Goal: Task Accomplishment & Management: Use online tool/utility

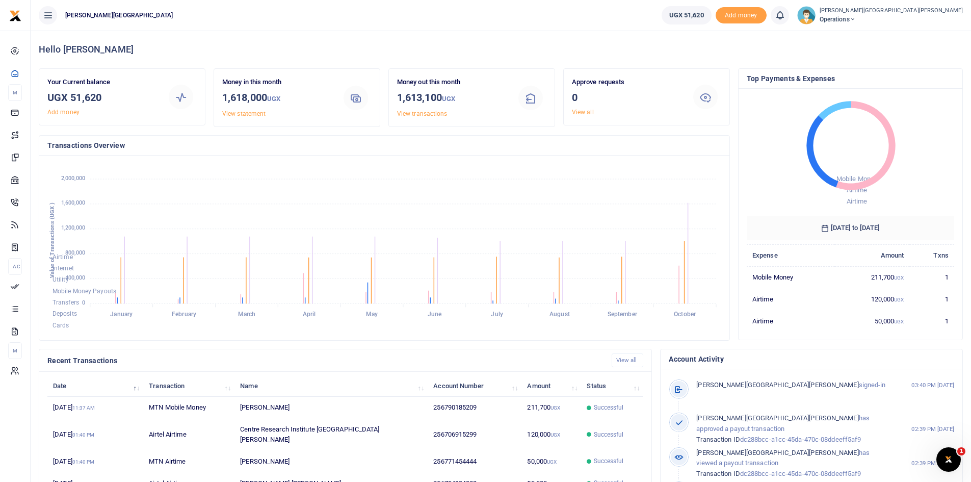
click at [820, 16] on span "Operations" at bounding box center [891, 19] width 143 height 9
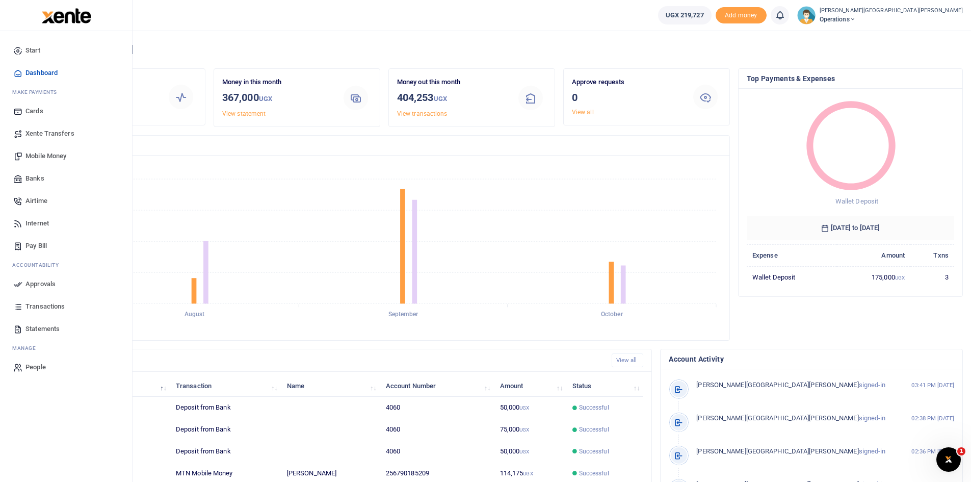
click at [42, 200] on span "Airtime" at bounding box center [36, 201] width 22 height 10
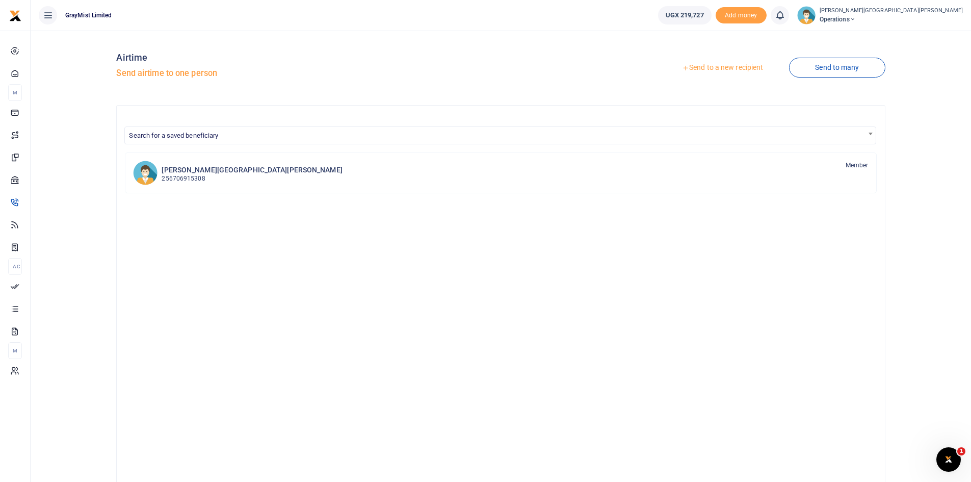
click at [740, 65] on link "Send to a new recipient" at bounding box center [722, 68] width 133 height 18
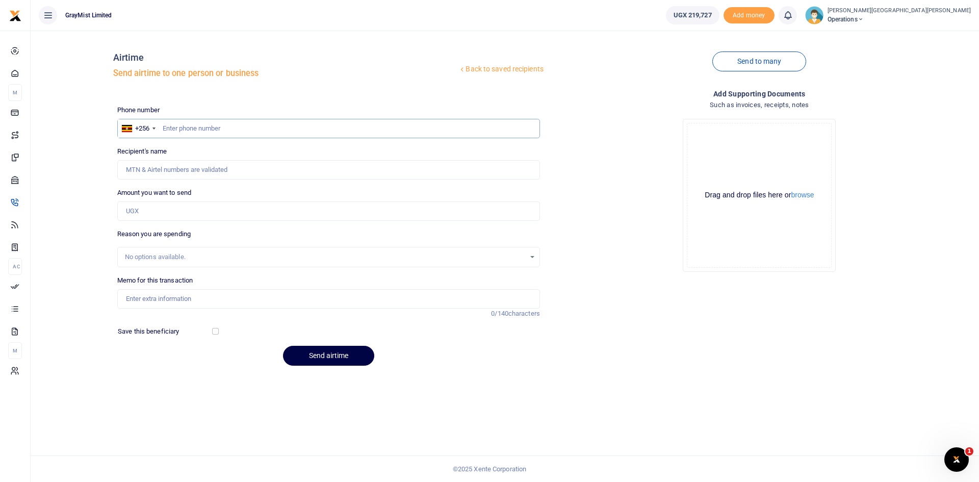
click at [196, 130] on input "text" at bounding box center [328, 128] width 423 height 19
paste input "0706915289"
click at [166, 124] on input "0706915289" at bounding box center [328, 128] width 423 height 19
type input "706915289"
type input "Hutchinson Centre Research Institute Uganda"
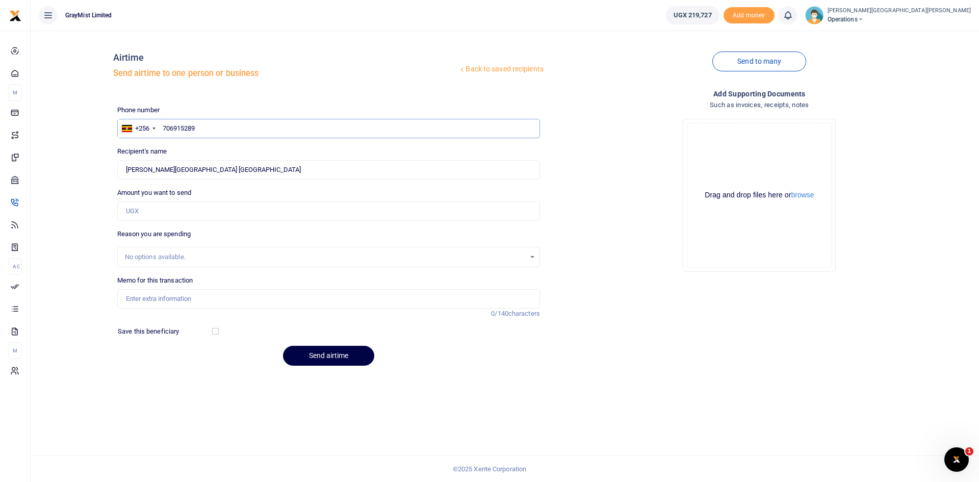
type input "706915289"
click at [197, 190] on div "Amount you want to send Amount is required." at bounding box center [328, 204] width 423 height 33
click at [176, 212] on input "Amount you want to send" at bounding box center [328, 210] width 423 height 19
click at [182, 218] on input "Amount you want to send" at bounding box center [328, 210] width 423 height 19
type input "100,000"
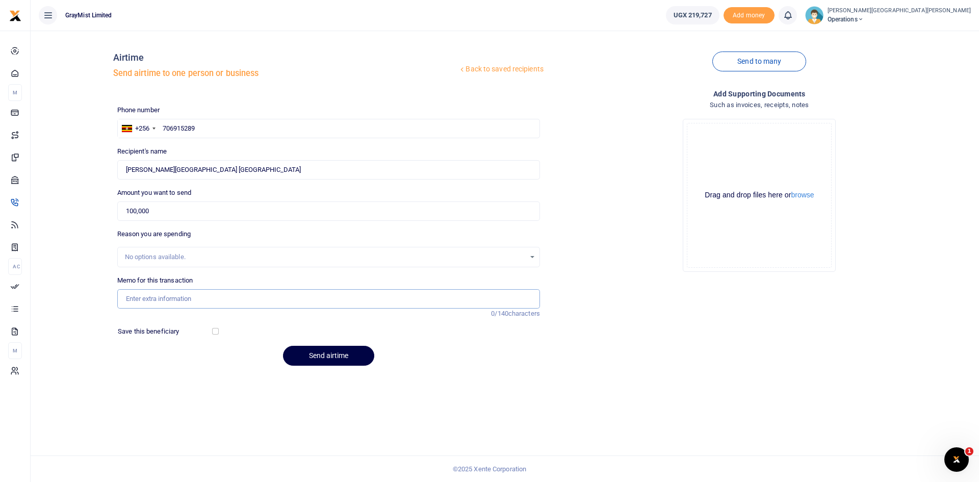
click at [164, 301] on input "Memo for this transaction" at bounding box center [328, 298] width 423 height 19
type input "Airtimeoct"
click at [127, 394] on div "Back to saved recipients Airtime Send airtime to one person or business Send to…" at bounding box center [505, 256] width 949 height 451
click at [337, 355] on button "Send airtime" at bounding box center [328, 356] width 91 height 20
click at [202, 131] on input "706915289" at bounding box center [328, 128] width 423 height 19
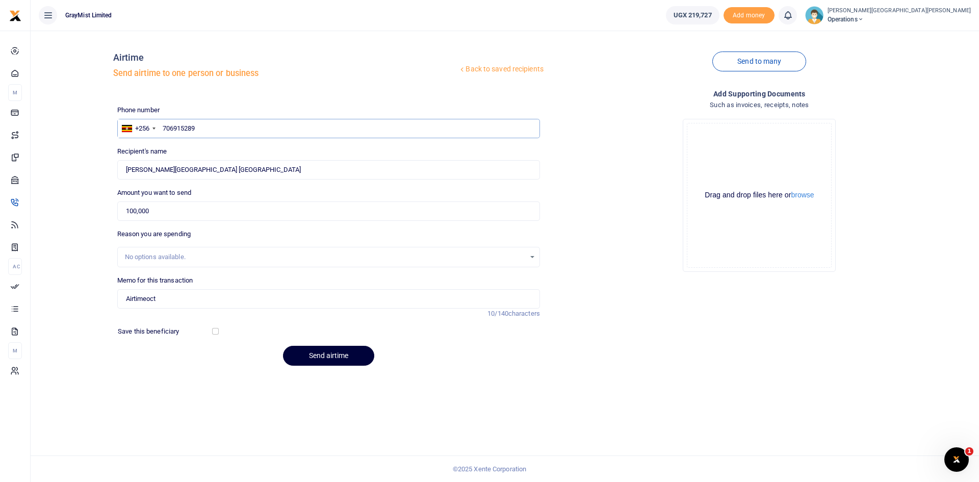
type input "706915289"
click at [325, 355] on button "Send airtime" at bounding box center [328, 356] width 91 height 20
click at [247, 130] on input "text" at bounding box center [328, 128] width 423 height 19
paste input "777901151"
type input "777901151"
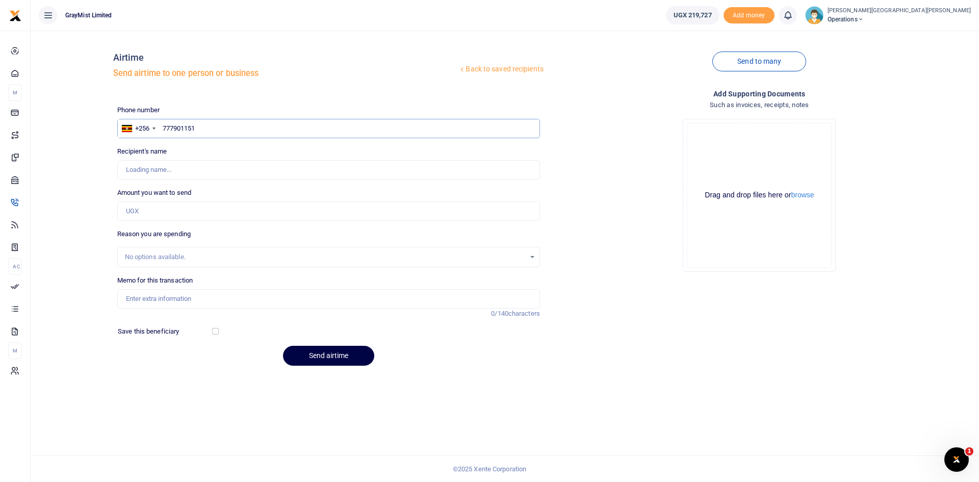
type input "[PERSON_NAME]"
type input "777901151"
click at [188, 175] on input "Found" at bounding box center [328, 169] width 423 height 19
click at [173, 208] on input "Amount you want to send" at bounding box center [328, 210] width 423 height 19
type input "70,000"
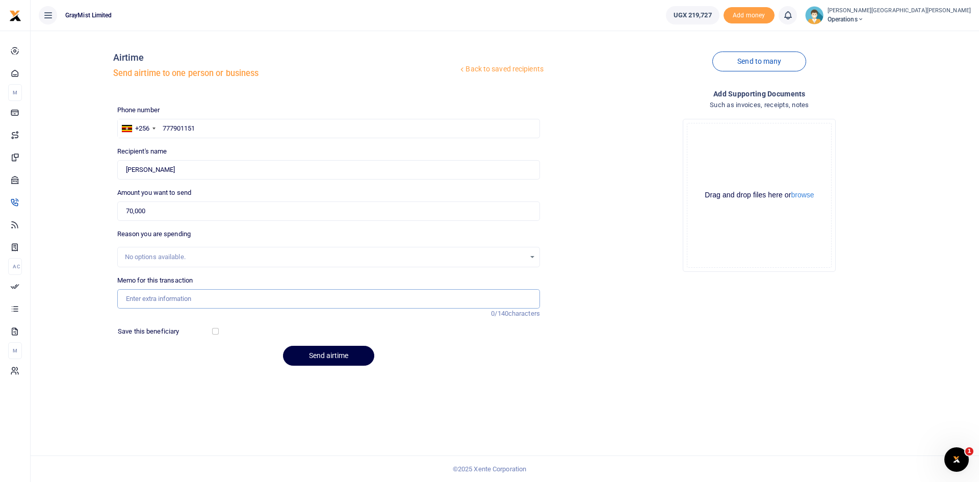
click at [172, 298] on input "Memo for this transaction" at bounding box center [328, 298] width 423 height 19
type input "AirtimeOct"
click at [333, 355] on button "Send airtime" at bounding box center [328, 356] width 91 height 20
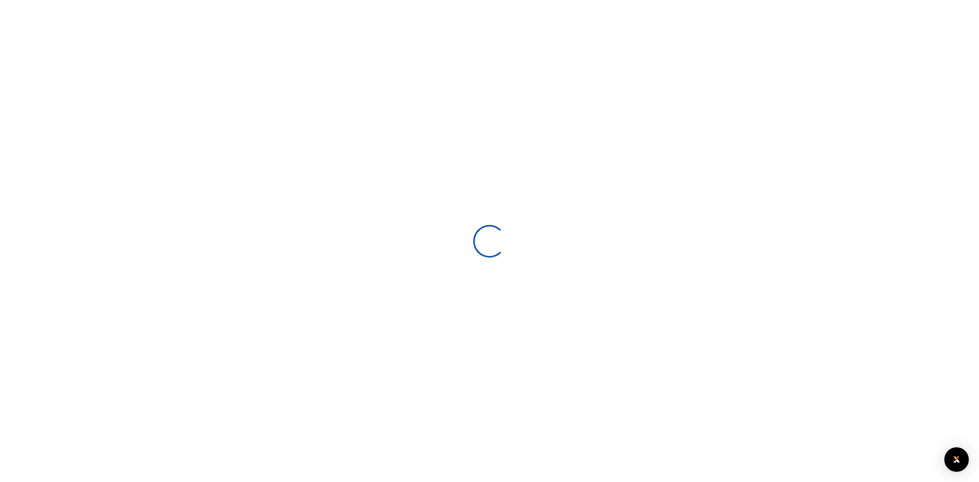
select select
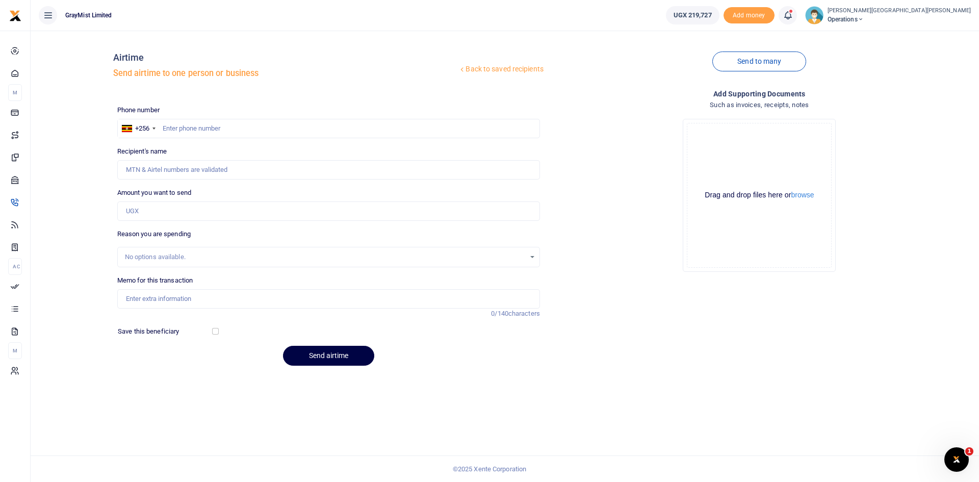
click at [783, 14] on icon at bounding box center [788, 15] width 10 height 11
click at [675, 68] on h6 "Transactions to act upon" at bounding box center [731, 67] width 113 height 8
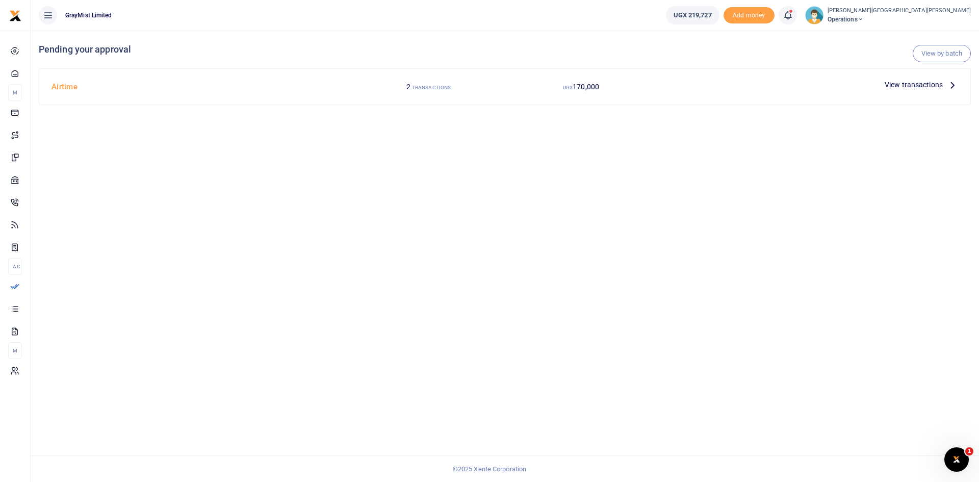
click at [900, 84] on span "View transactions" at bounding box center [914, 84] width 58 height 11
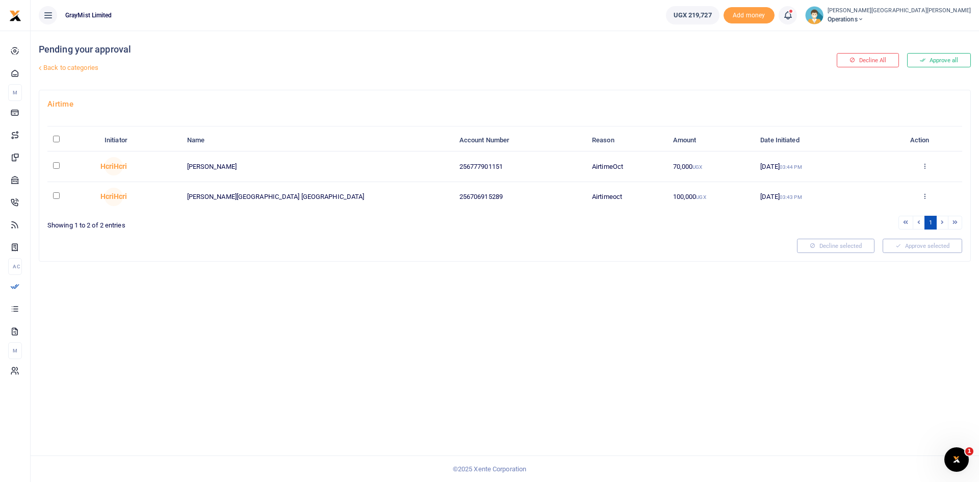
click at [59, 140] on input "\a \a : activate to sort column descending" at bounding box center [56, 139] width 7 height 7
checkbox input "true"
click at [925, 242] on button "Approve selected (2)" at bounding box center [919, 246] width 87 height 14
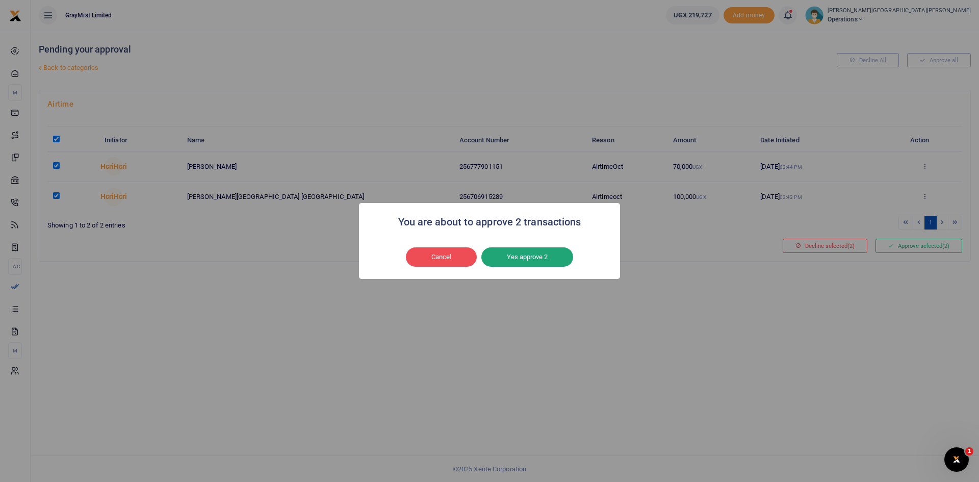
click at [533, 259] on button "Yes approve 2" at bounding box center [527, 256] width 92 height 19
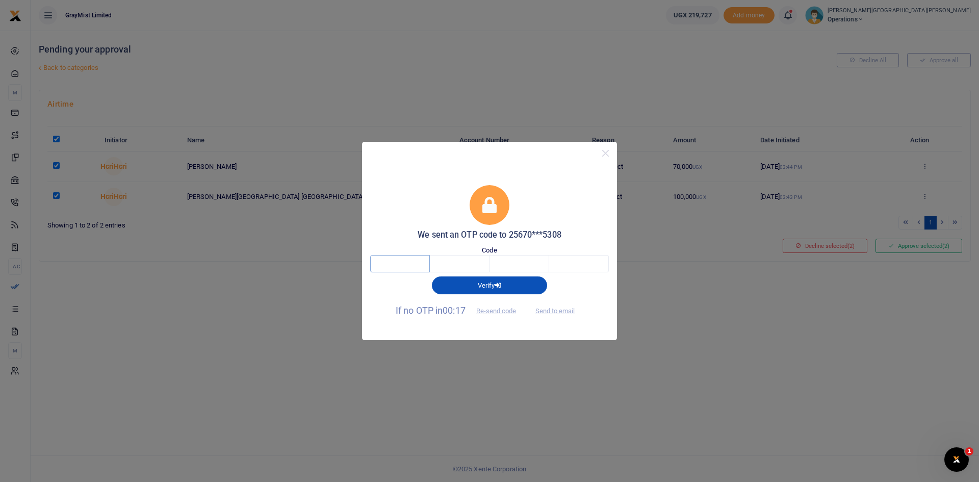
click at [414, 261] on input "text" at bounding box center [400, 263] width 60 height 17
type input "1"
type input "2"
type input "0"
type input "8"
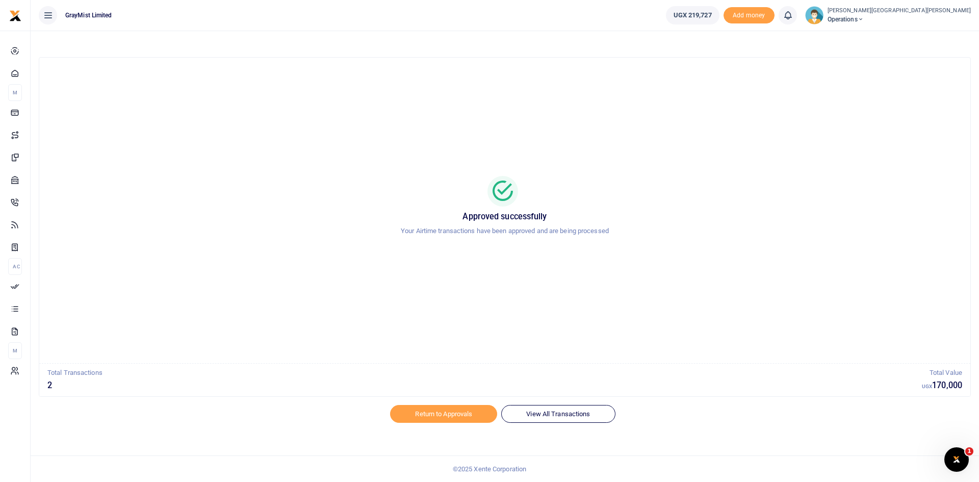
click at [828, 16] on span "Operations" at bounding box center [899, 19] width 143 height 9
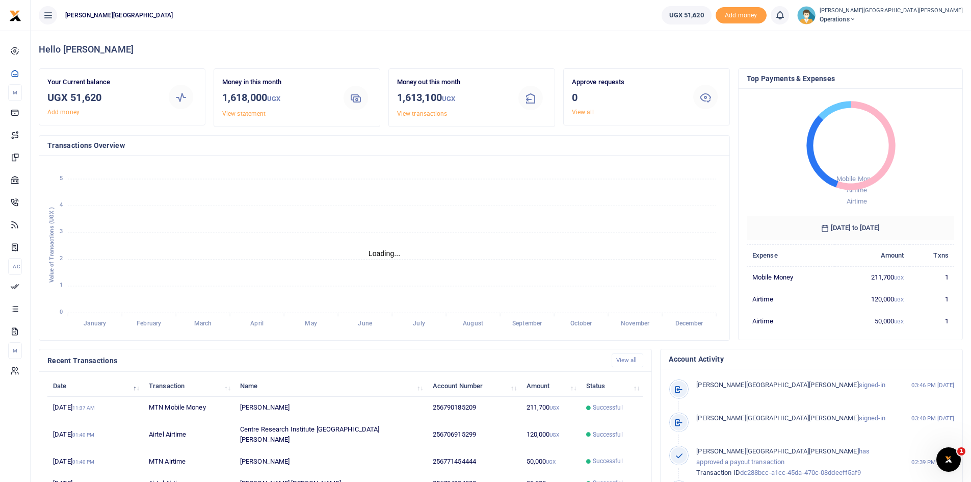
scroll to position [8, 8]
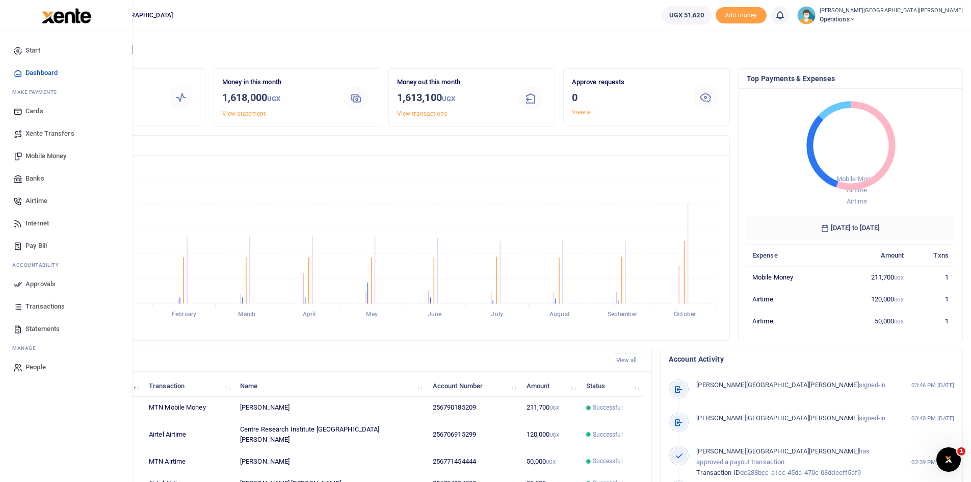
click at [41, 199] on span "Airtime" at bounding box center [36, 201] width 22 height 10
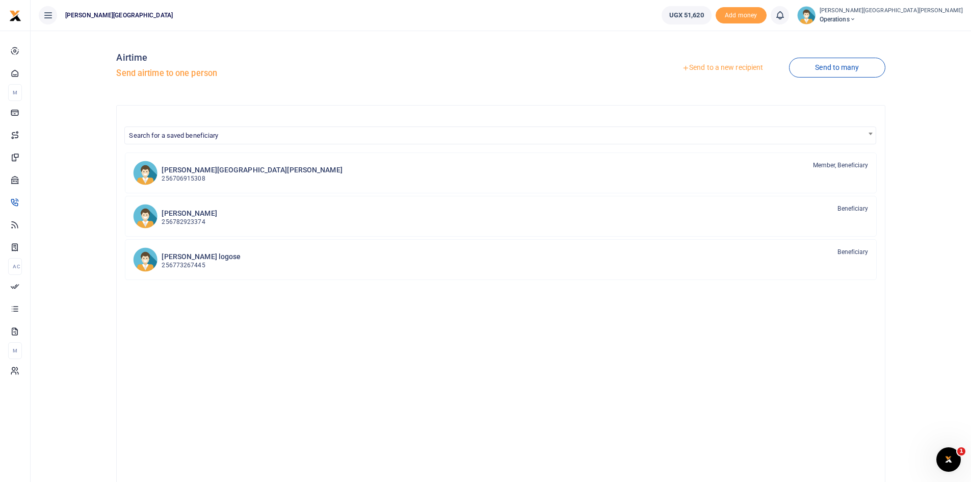
click at [721, 67] on link "Send to a new recipient" at bounding box center [722, 68] width 133 height 18
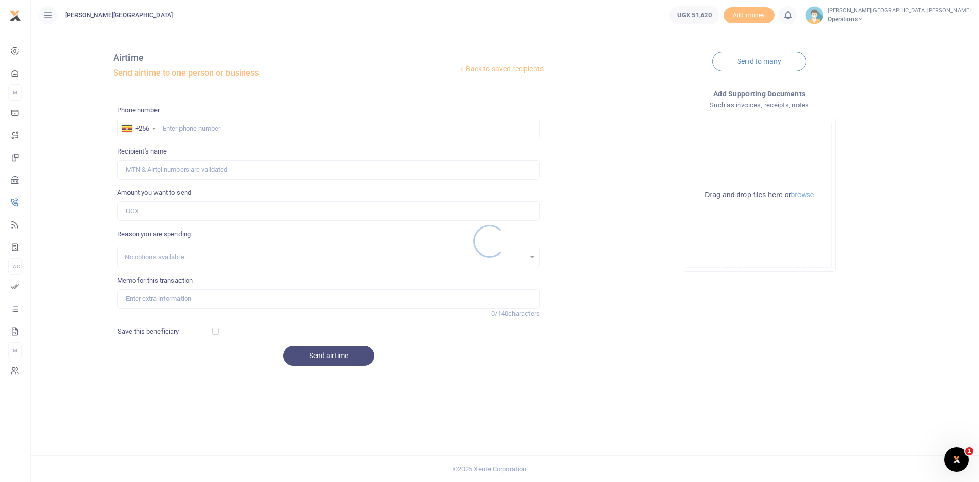
click at [182, 125] on div at bounding box center [489, 241] width 979 height 482
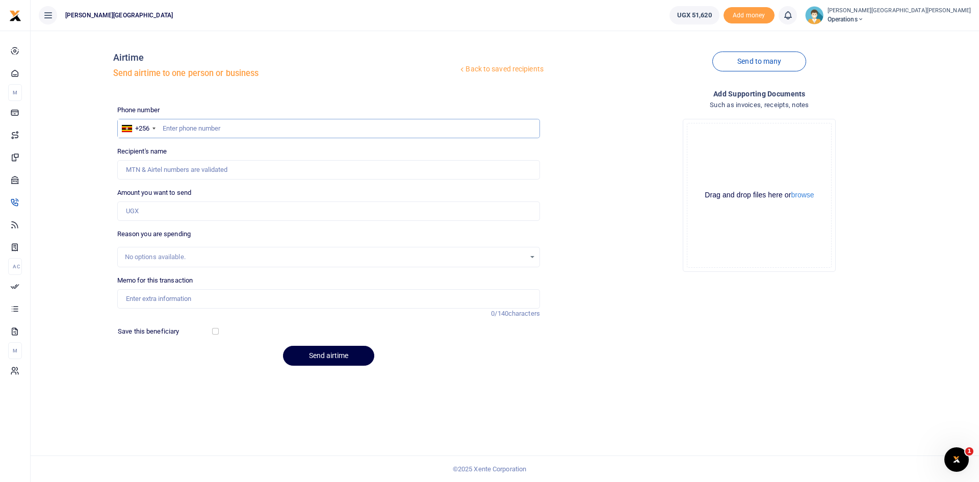
click at [187, 127] on input "text" at bounding box center [328, 128] width 423 height 19
paste input "773788508"
type input "773788508"
type input "[PERSON_NAME]"
type input "773788508"
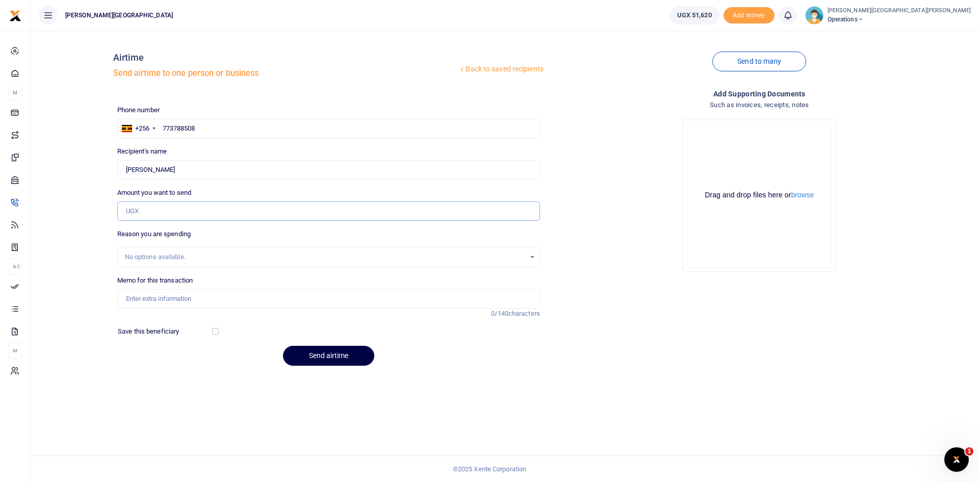
click at [164, 213] on input "Amount you want to send" at bounding box center [328, 210] width 423 height 19
type input "50,000"
click at [165, 292] on input "Memo for this transaction" at bounding box center [328, 298] width 423 height 19
type input "AirtimeOct"
click at [331, 357] on button "Send airtime" at bounding box center [328, 356] width 91 height 20
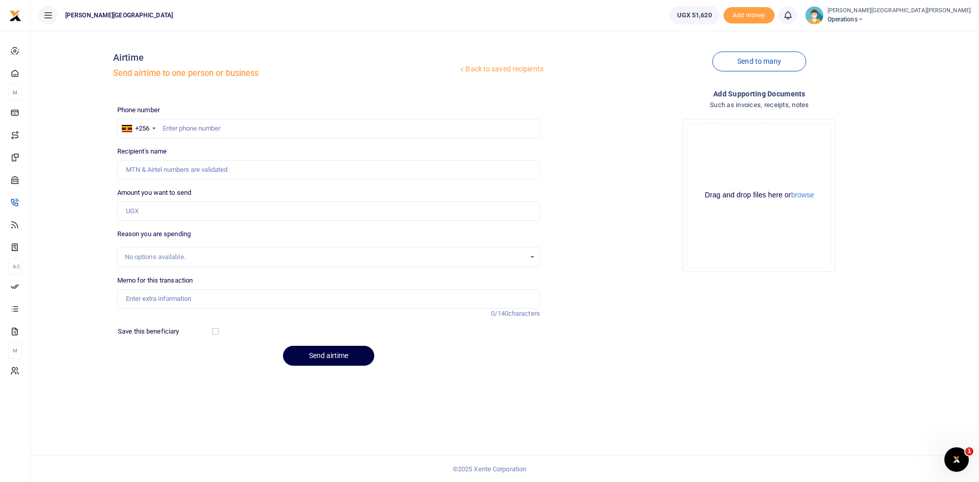
click at [783, 13] on icon at bounding box center [788, 15] width 10 height 11
click at [675, 70] on small "You have no new notification" at bounding box center [712, 72] width 75 height 7
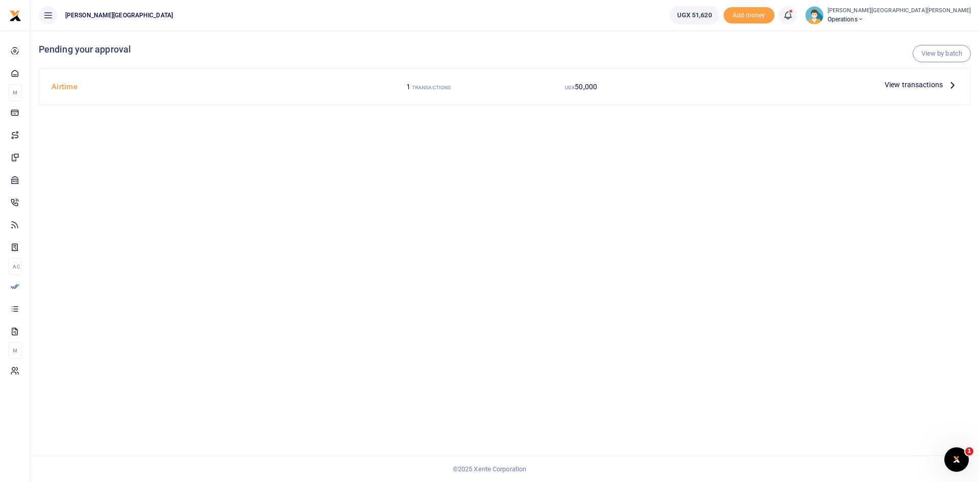
click at [915, 84] on span "View transactions" at bounding box center [914, 84] width 58 height 11
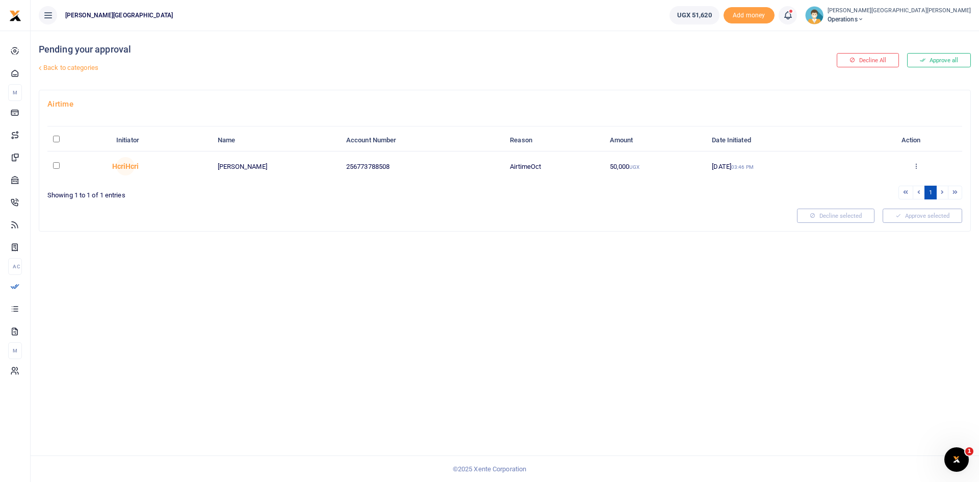
click at [57, 166] on input "checkbox" at bounding box center [56, 165] width 7 height 7
checkbox input "true"
click at [908, 217] on button "Approve selected (1)" at bounding box center [919, 216] width 87 height 14
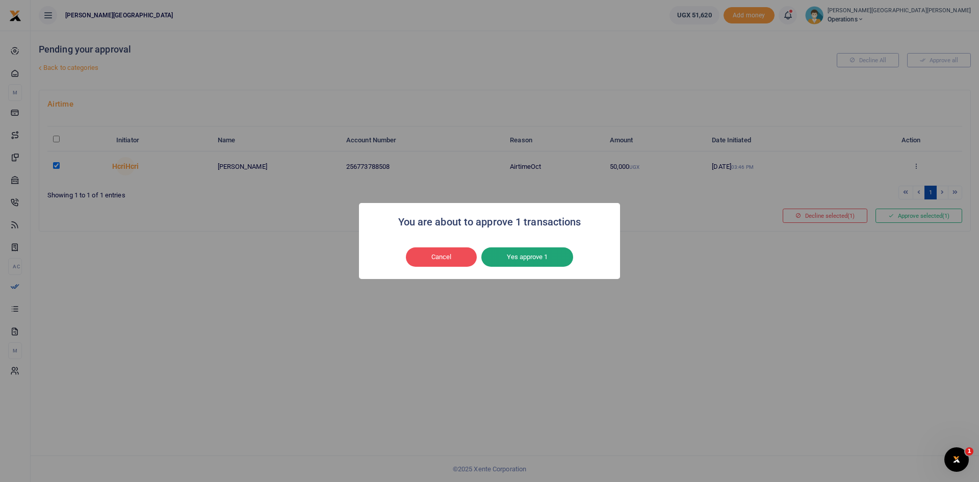
click at [538, 257] on button "Yes approve 1" at bounding box center [527, 256] width 92 height 19
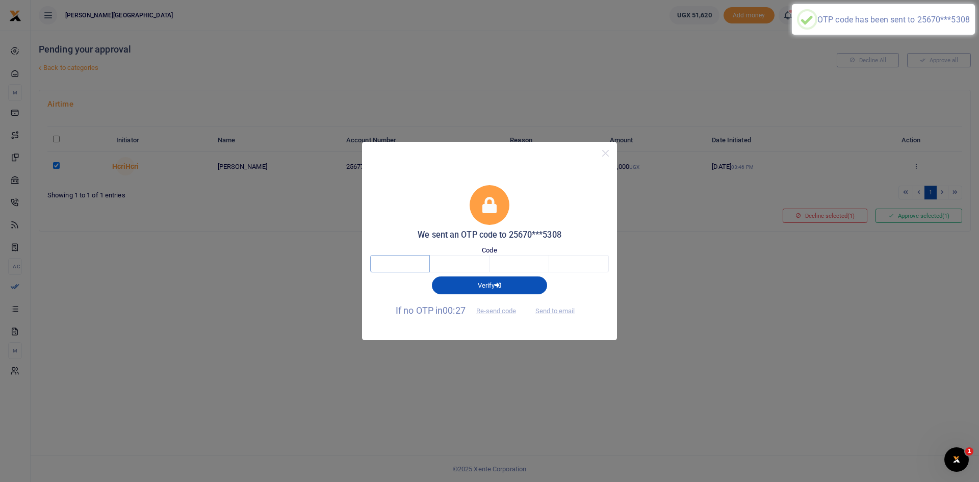
click at [418, 262] on input "text" at bounding box center [400, 263] width 60 height 17
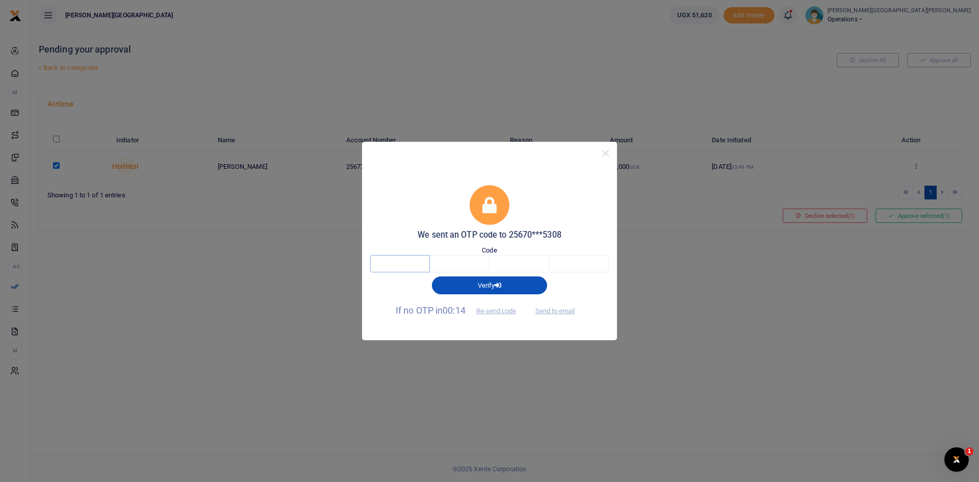
click at [418, 261] on input "text" at bounding box center [400, 263] width 60 height 17
type input "9"
type input "2"
type input "1"
type input "9"
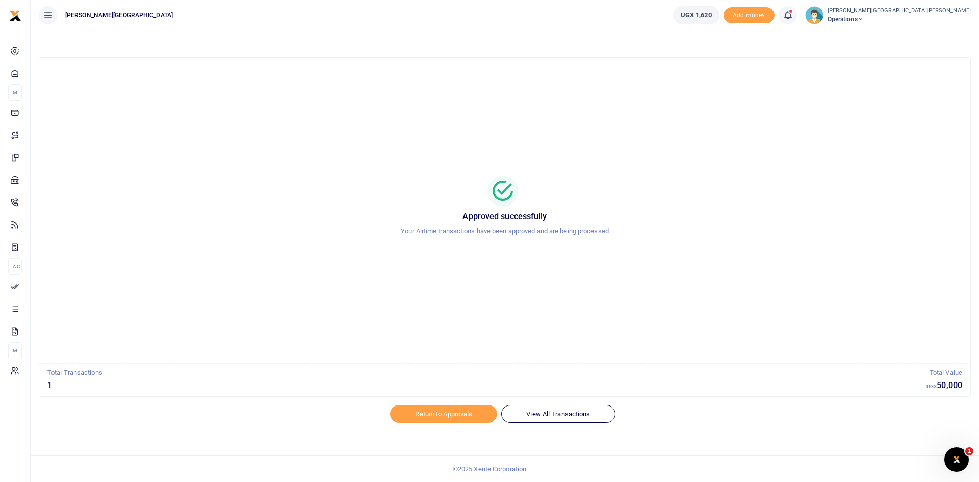
click at [783, 15] on icon at bounding box center [788, 15] width 10 height 11
click at [675, 77] on small "You have 1 awaiting for your to act on" at bounding box center [724, 76] width 98 height 7
